Goal: Information Seeking & Learning: Learn about a topic

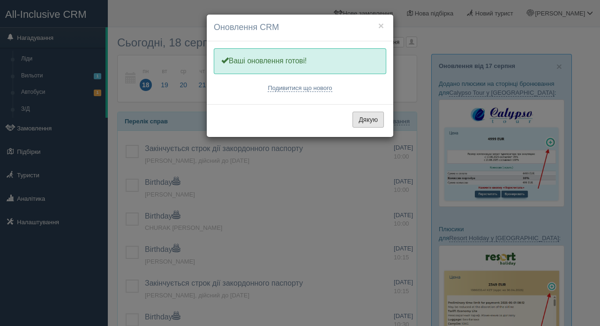
click at [363, 119] on button "Дякую" at bounding box center [368, 120] width 31 height 16
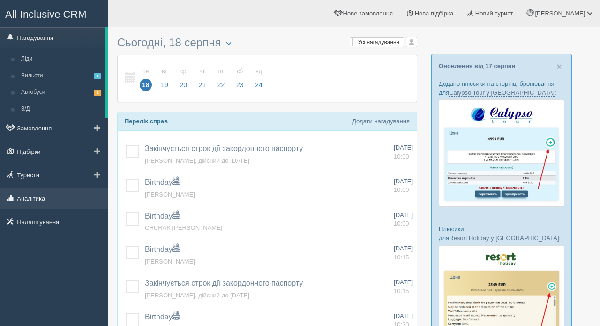
click at [30, 197] on link "Аналітика" at bounding box center [54, 198] width 108 height 21
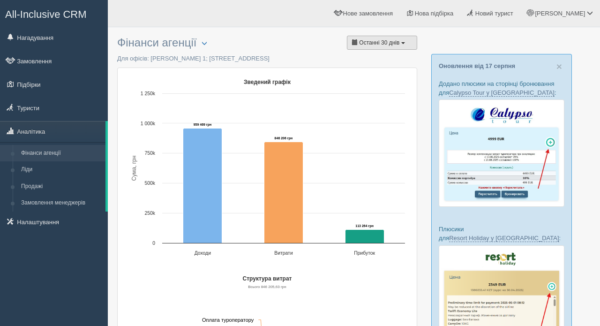
click at [402, 48] on button "Останні 30 днів" at bounding box center [382, 43] width 70 height 14
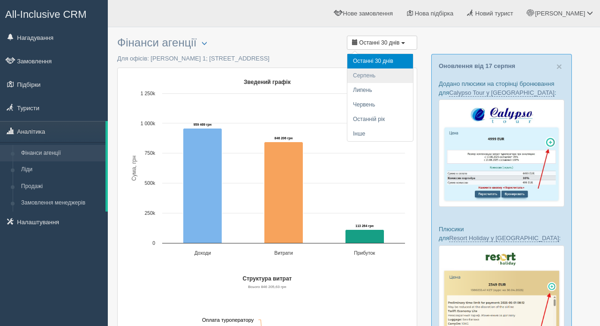
click at [368, 79] on li "Серпень" at bounding box center [381, 75] width 66 height 15
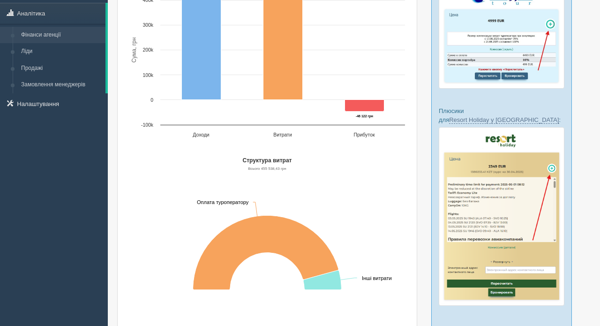
scroll to position [106, 0]
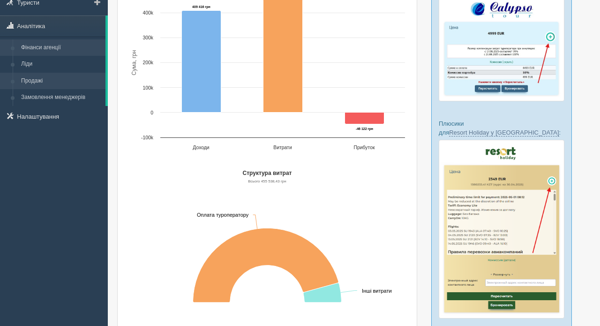
click at [41, 87] on link "Продажі" at bounding box center [61, 81] width 89 height 17
